Goal: Transaction & Acquisition: Purchase product/service

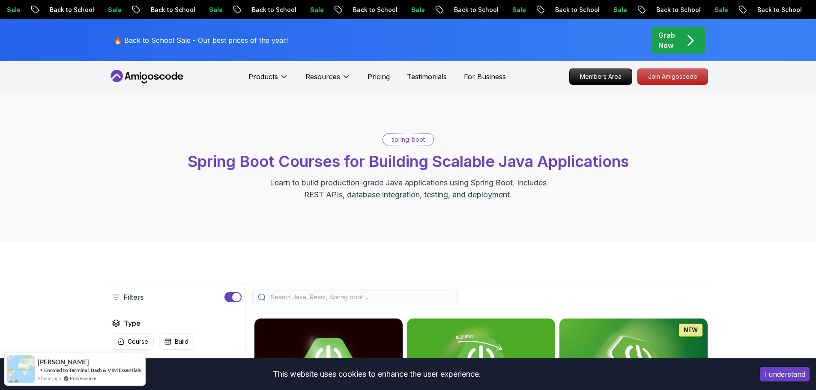
click at [666, 33] on p "Grab Now" at bounding box center [667, 40] width 17 height 21
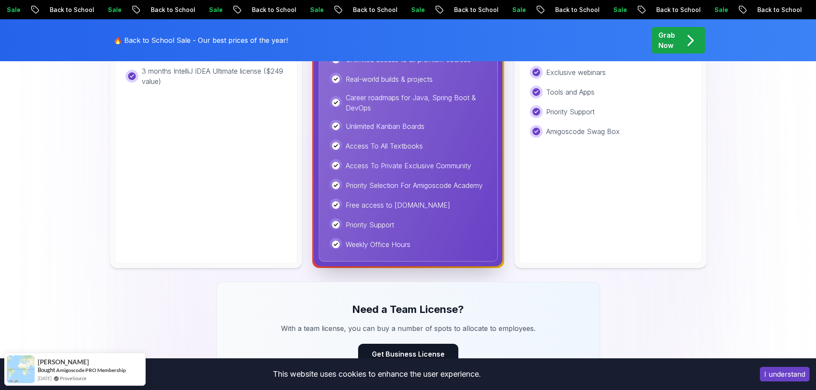
scroll to position [214, 0]
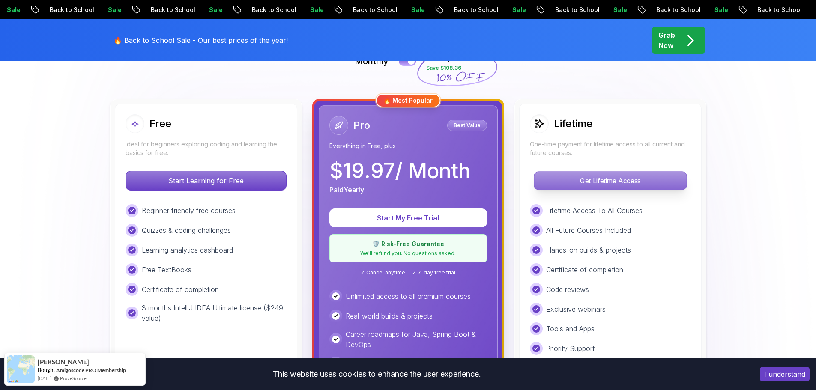
click at [606, 175] on p "Get Lifetime Access" at bounding box center [610, 181] width 152 height 18
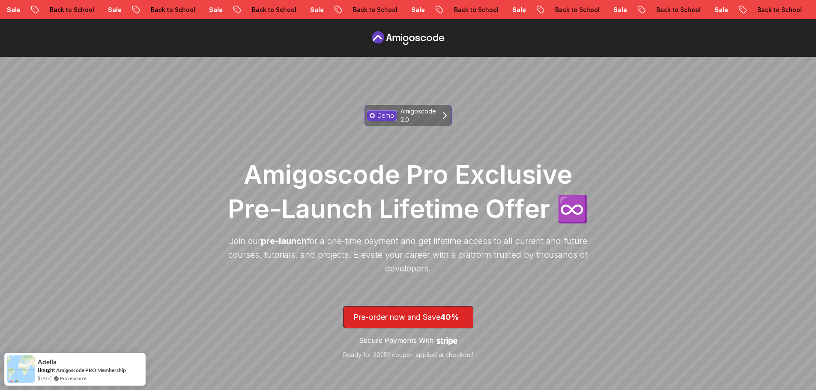
click at [420, 119] on p "Amigoscode 2.0" at bounding box center [419, 115] width 36 height 17
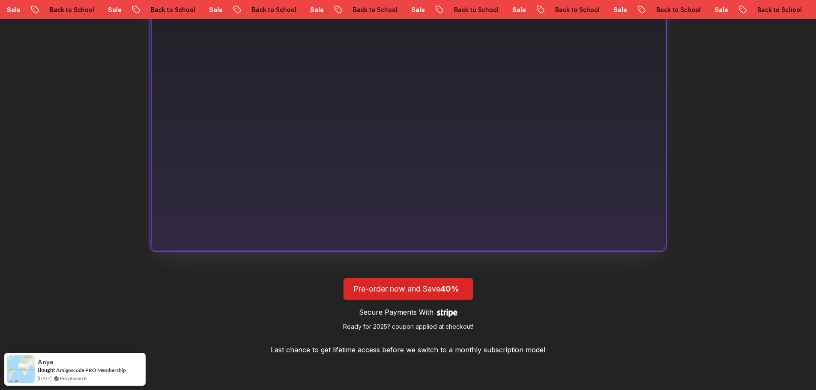
scroll to position [724, 0]
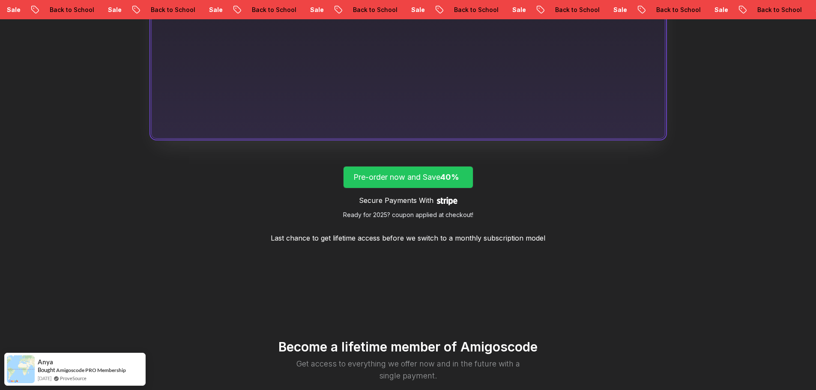
click at [419, 172] on p "Pre-order now and Save 40%" at bounding box center [408, 177] width 110 height 12
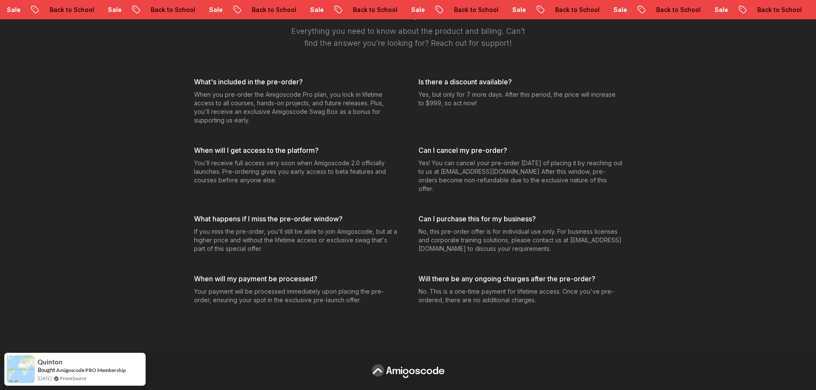
scroll to position [2900, 0]
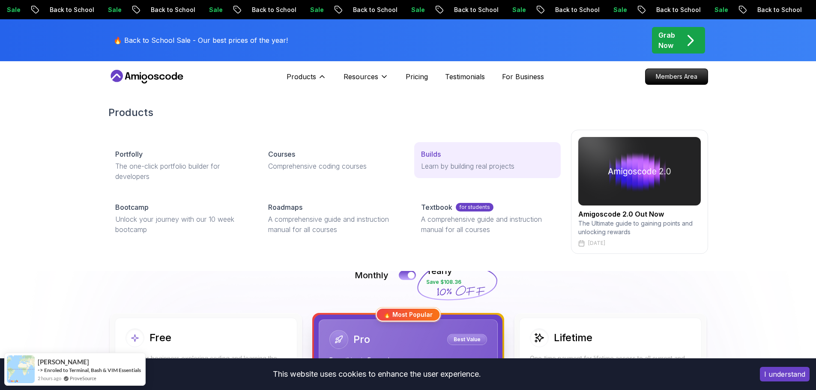
click at [434, 172] on link "Builds Learn by building real projects" at bounding box center [487, 160] width 146 height 36
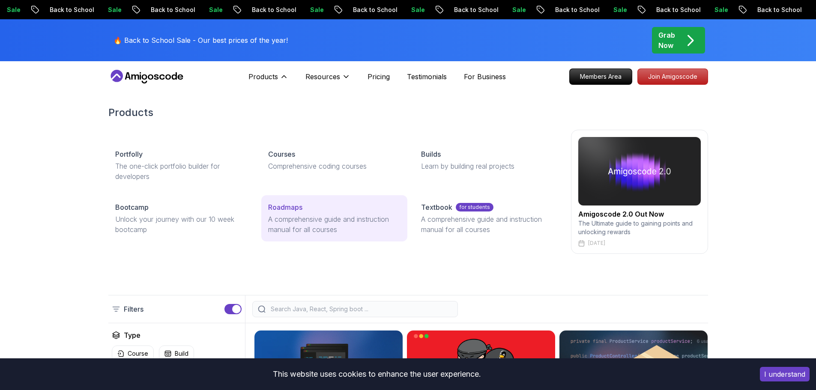
click at [288, 214] on link "Roadmaps A comprehensive guide and instruction manual for all courses" at bounding box center [334, 218] width 146 height 46
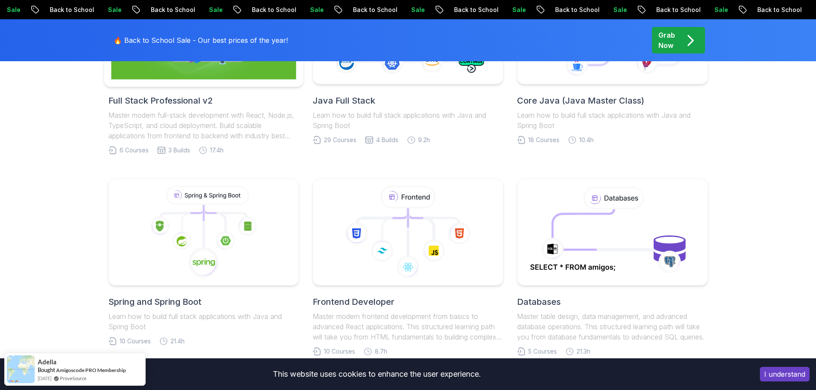
scroll to position [343, 0]
